Goal: Task Accomplishment & Management: Manage account settings

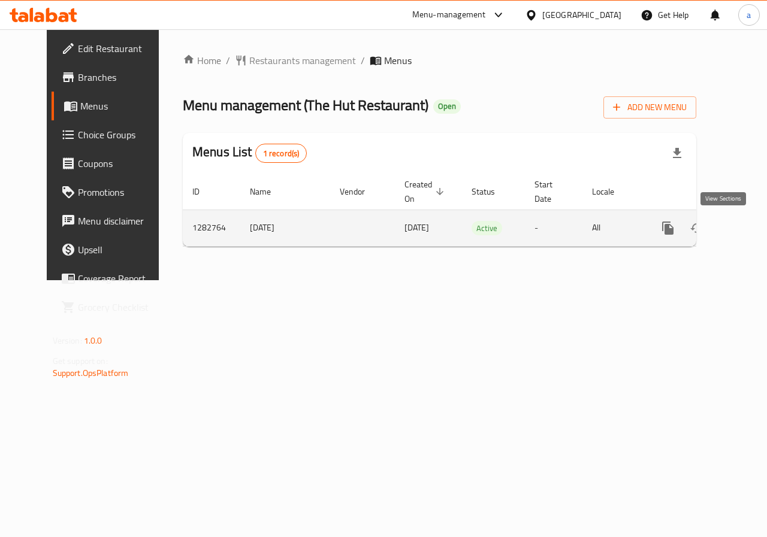
click at [747, 225] on icon "enhanced table" at bounding box center [754, 228] width 14 height 14
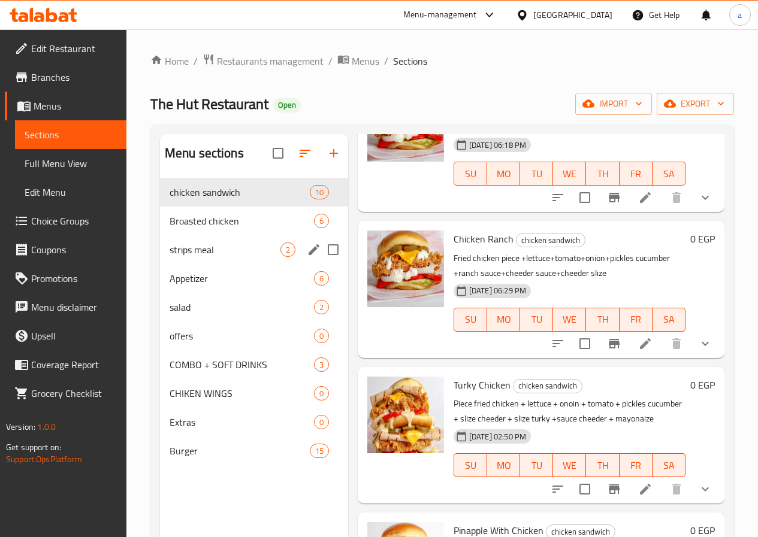
scroll to position [115, 0]
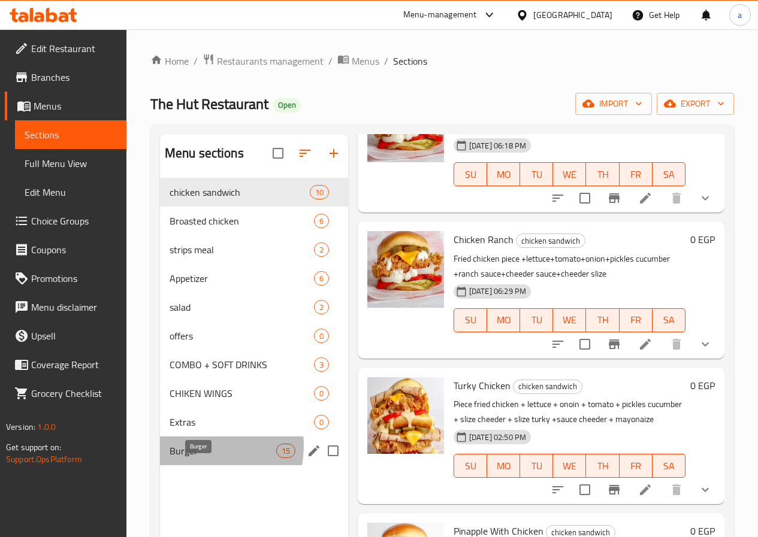
click at [196, 458] on span "Burger" at bounding box center [222, 451] width 107 height 14
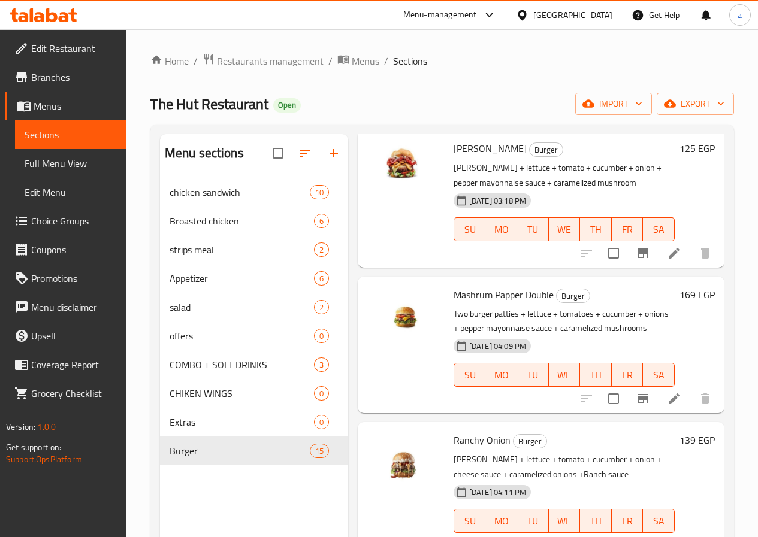
scroll to position [1258, 0]
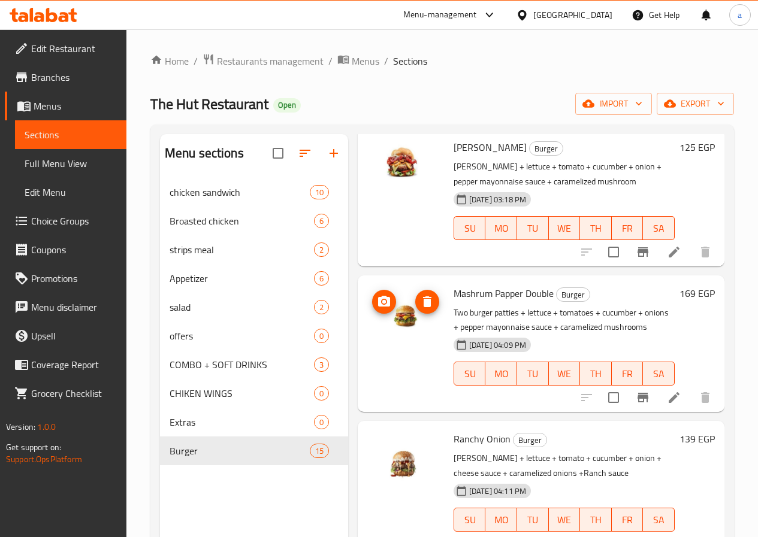
click at [371, 307] on img at bounding box center [405, 323] width 77 height 77
click at [377, 295] on icon "upload picture" at bounding box center [384, 302] width 14 height 14
click at [667, 390] on icon at bounding box center [674, 397] width 14 height 14
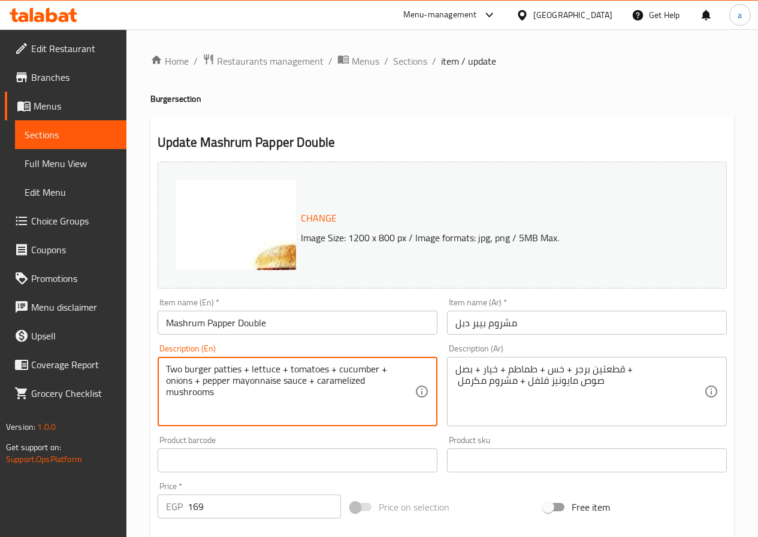
click at [308, 374] on textarea "Two burger patties + lettuce + tomatoes + cucumber + onions + pepper mayonnaise…" at bounding box center [290, 392] width 249 height 57
click at [298, 409] on textarea "Two burger patties + lettuce + tomatoes + cucumber + onions + pepper mayonnaise…" at bounding box center [290, 392] width 249 height 57
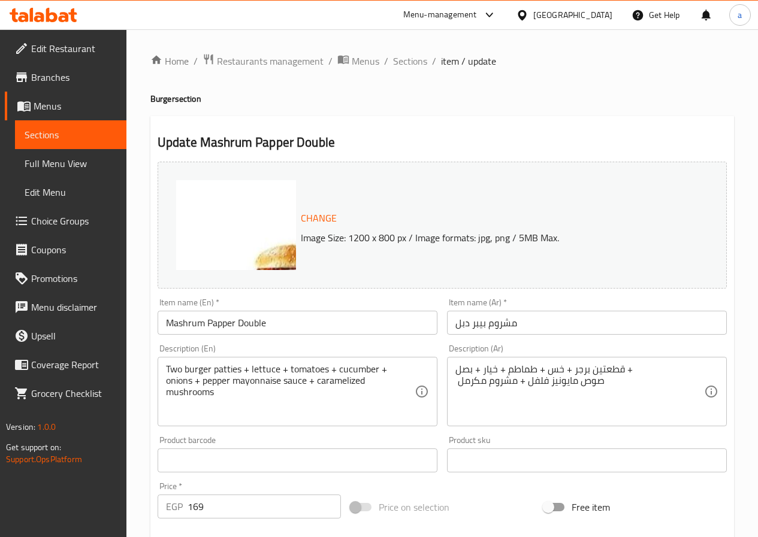
click at [230, 389] on textarea "Two burger patties + lettuce + tomatoes + cucumber + onions + pepper mayonnaise…" at bounding box center [290, 392] width 249 height 57
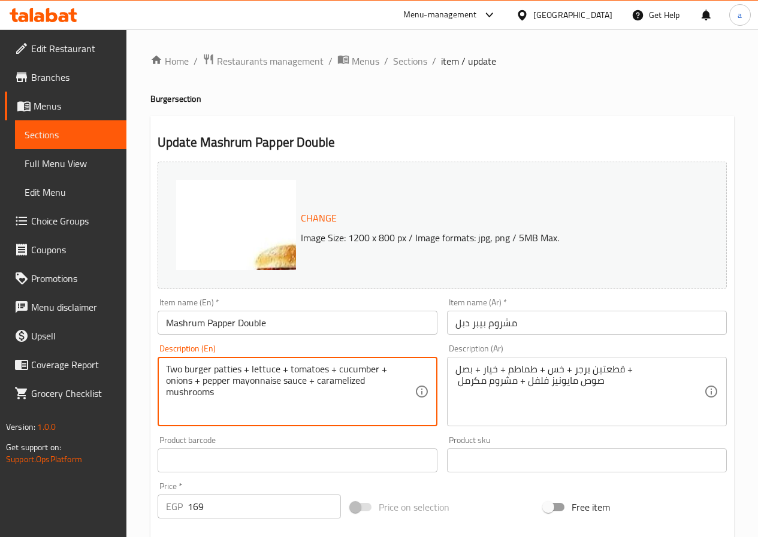
click at [230, 389] on textarea "Two burger patties + lettuce + tomatoes + cucumber + onions + pepper mayonnaise…" at bounding box center [290, 392] width 249 height 57
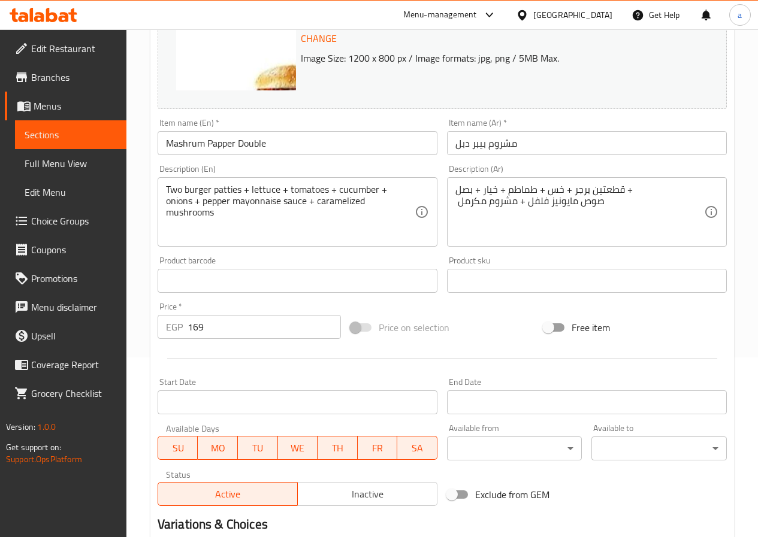
click at [334, 349] on div at bounding box center [442, 358] width 578 height 29
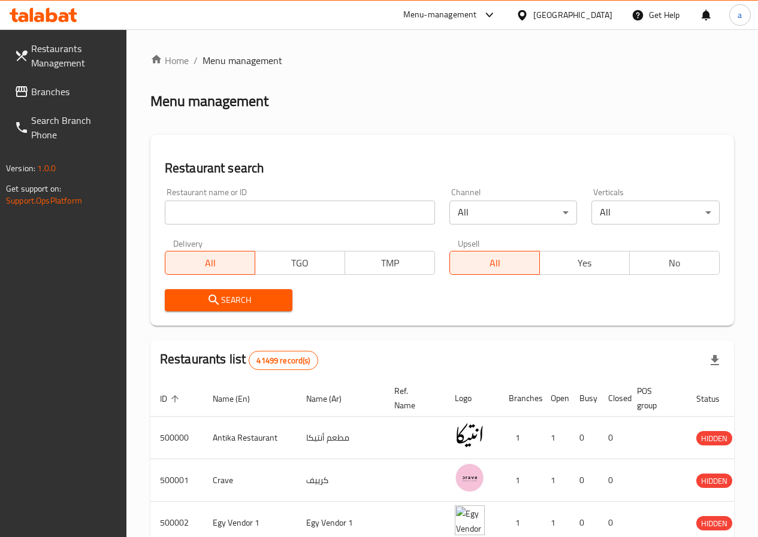
click at [472, 95] on div "Menu management" at bounding box center [441, 101] width 583 height 19
